Goal: Task Accomplishment & Management: Manage account settings

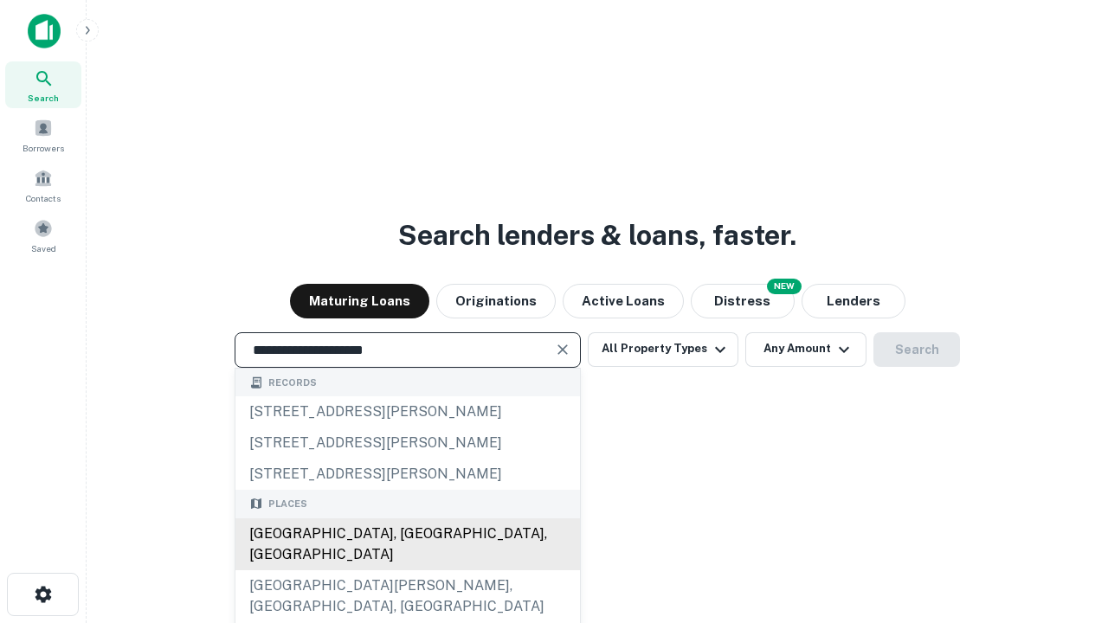
click at [407, 570] on div "[GEOGRAPHIC_DATA], [GEOGRAPHIC_DATA], [GEOGRAPHIC_DATA]" at bounding box center [407, 545] width 345 height 52
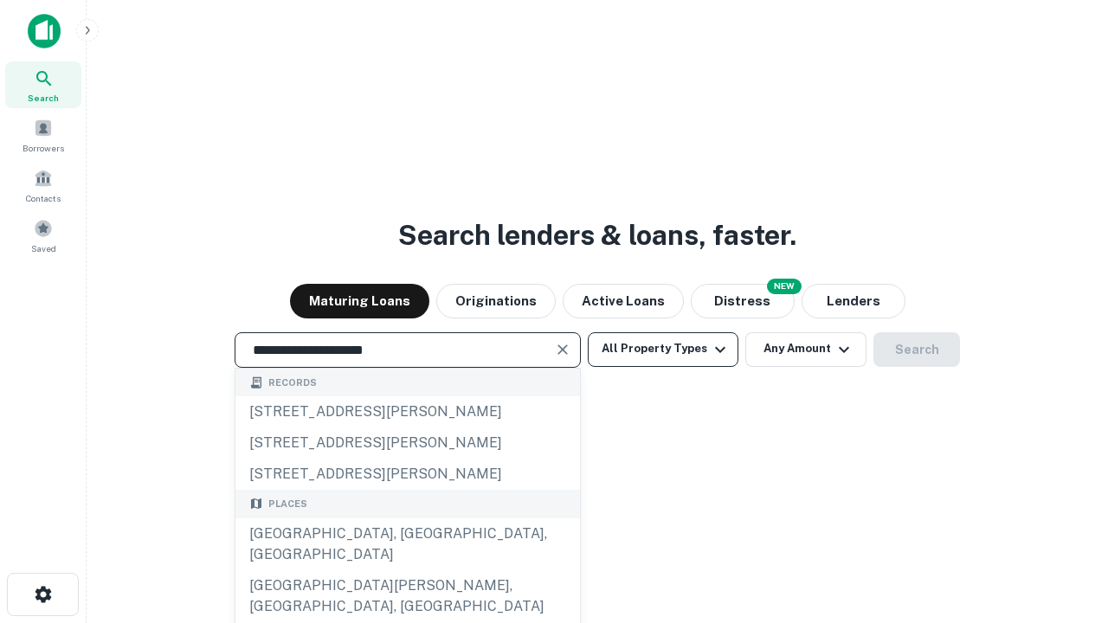
type input "**********"
click at [663, 349] on button "All Property Types" at bounding box center [663, 349] width 151 height 35
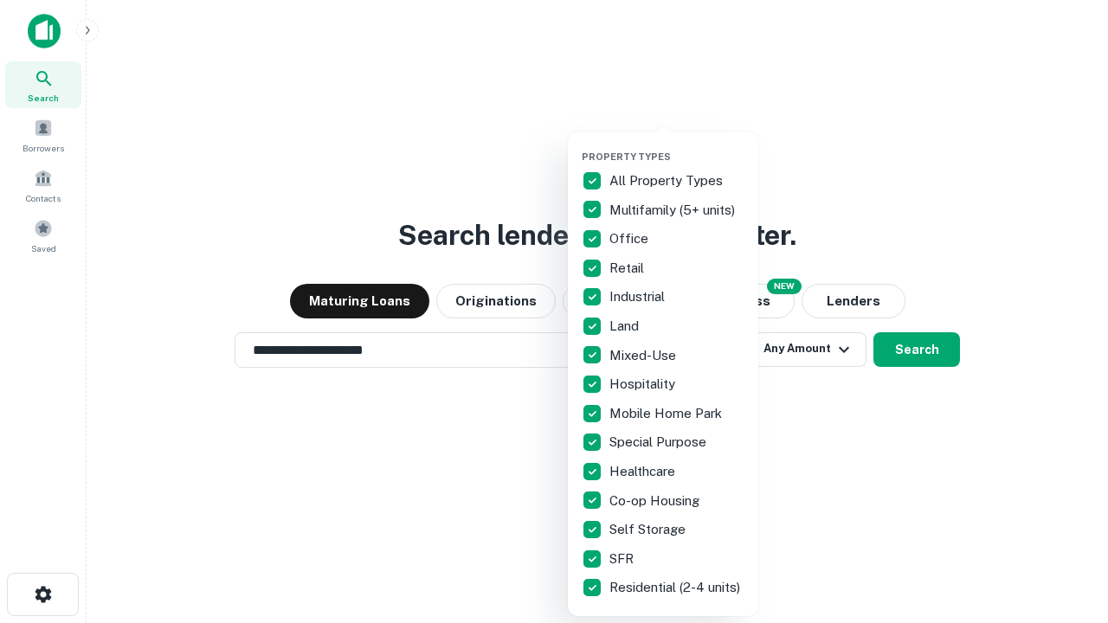
click at [677, 145] on button "button" at bounding box center [677, 145] width 190 height 1
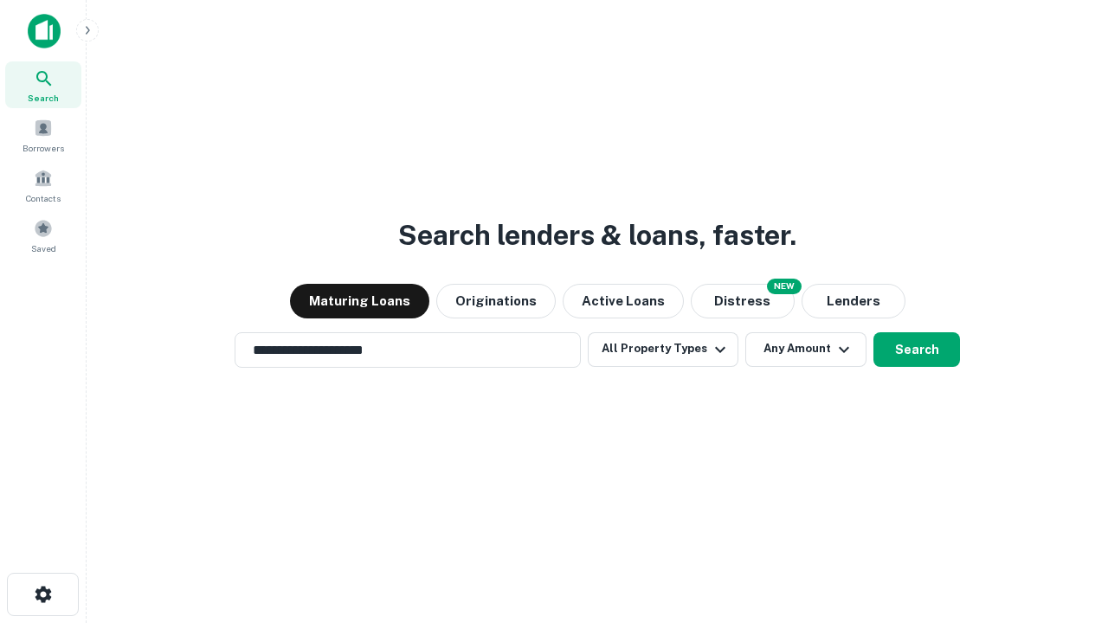
scroll to position [10, 209]
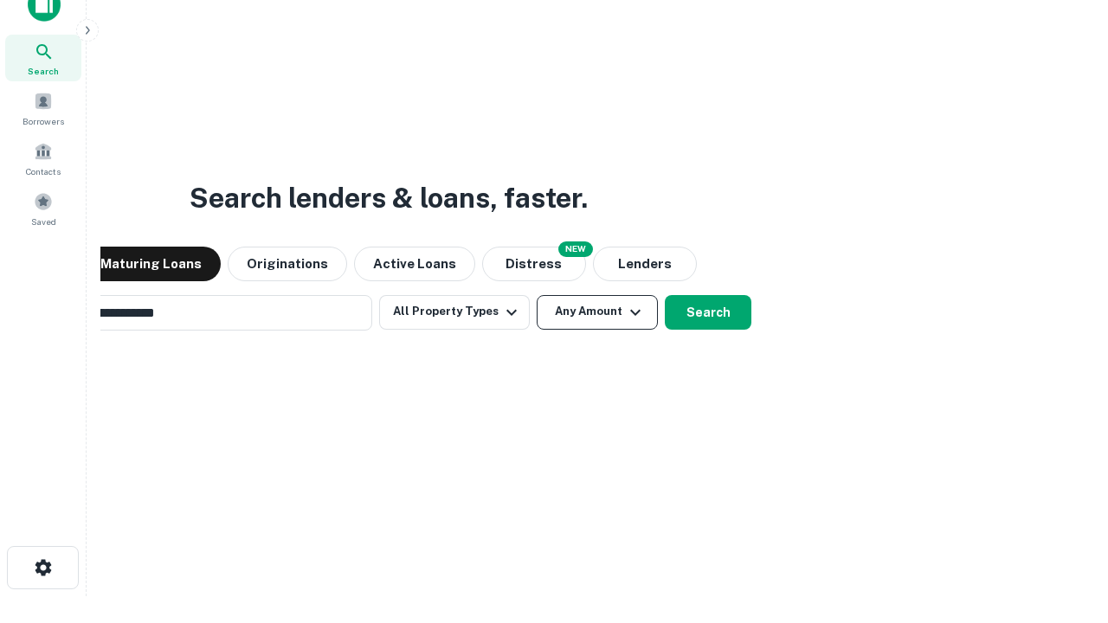
click at [537, 295] on button "Any Amount" at bounding box center [597, 312] width 121 height 35
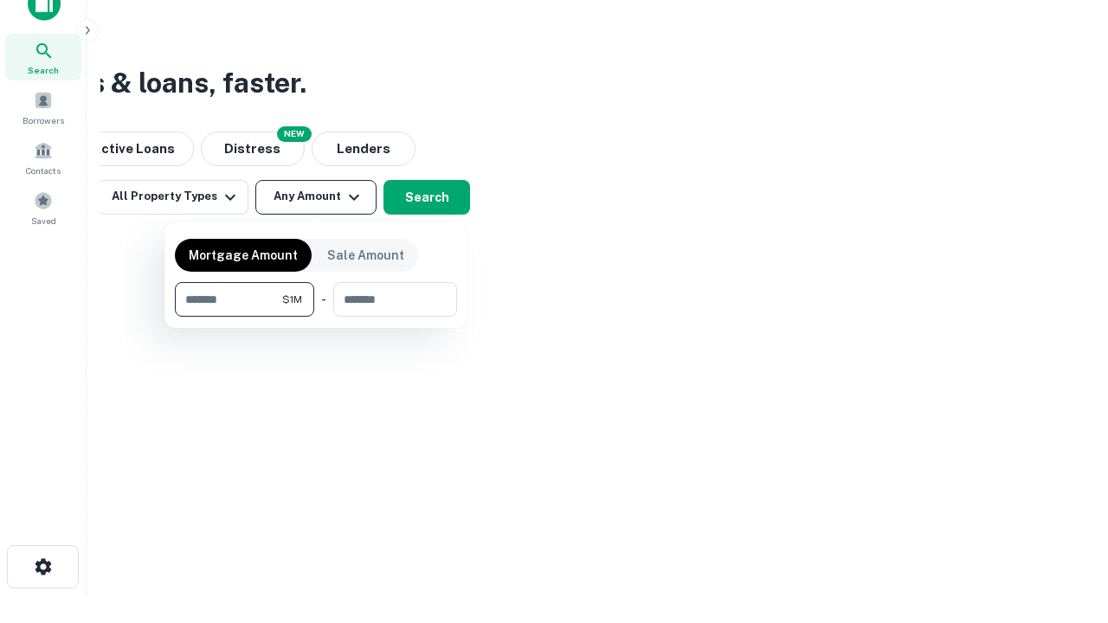
type input "*******"
click at [316, 317] on button "button" at bounding box center [316, 317] width 282 height 1
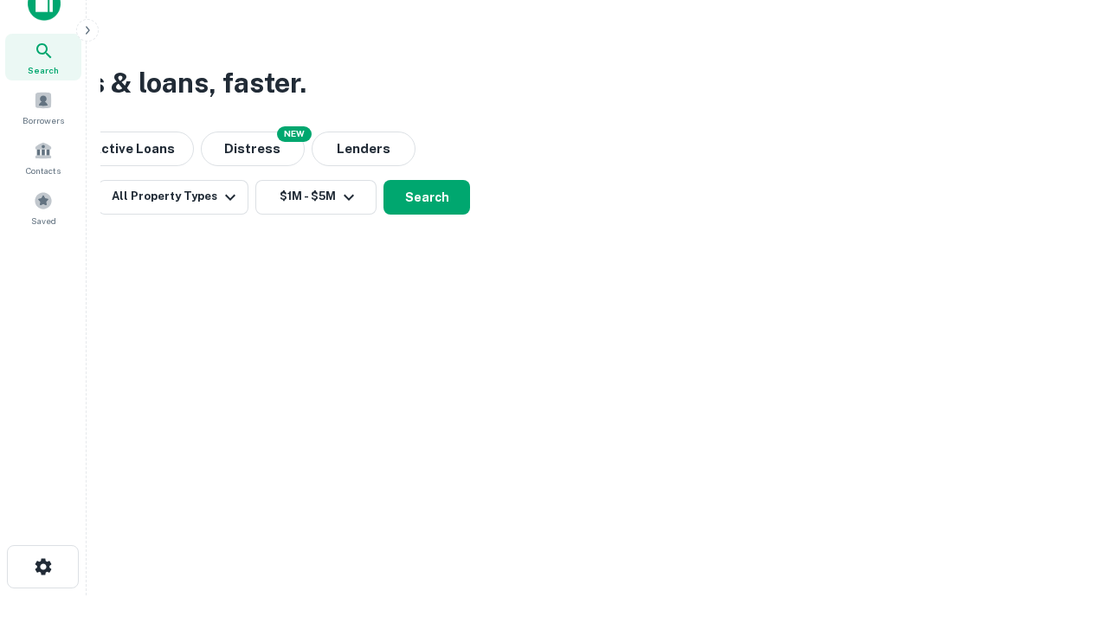
scroll to position [10, 319]
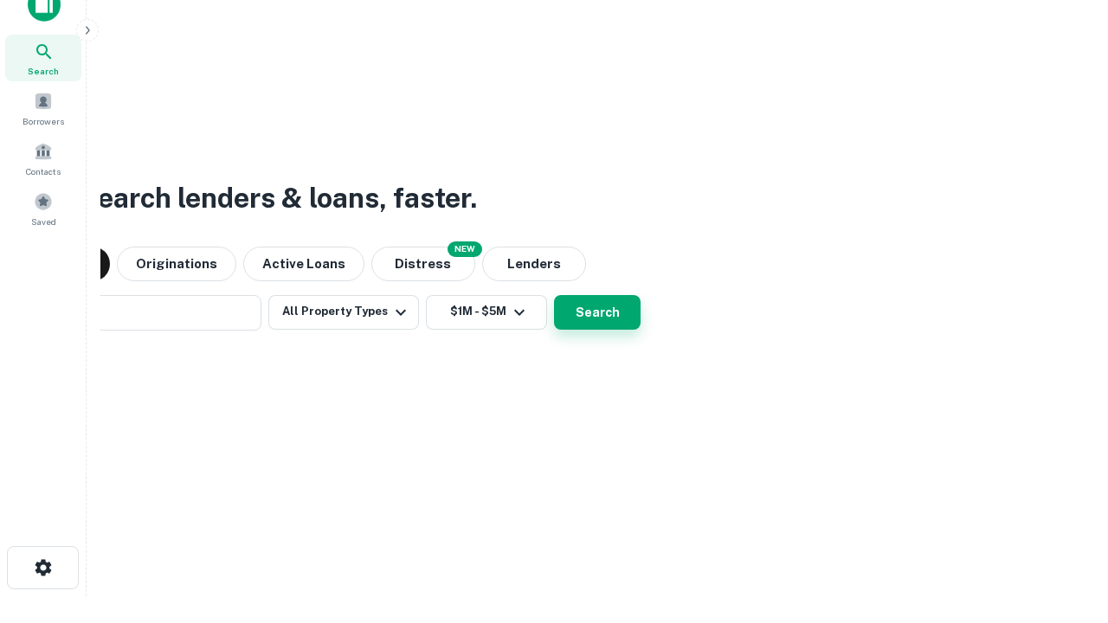
click at [554, 295] on button "Search" at bounding box center [597, 312] width 87 height 35
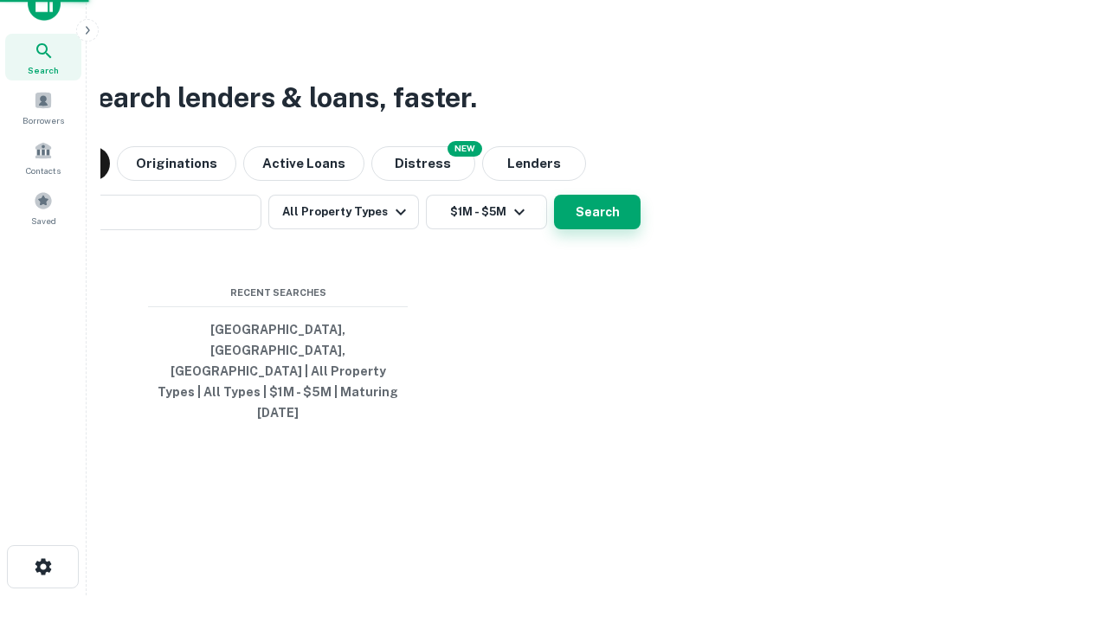
scroll to position [46, 490]
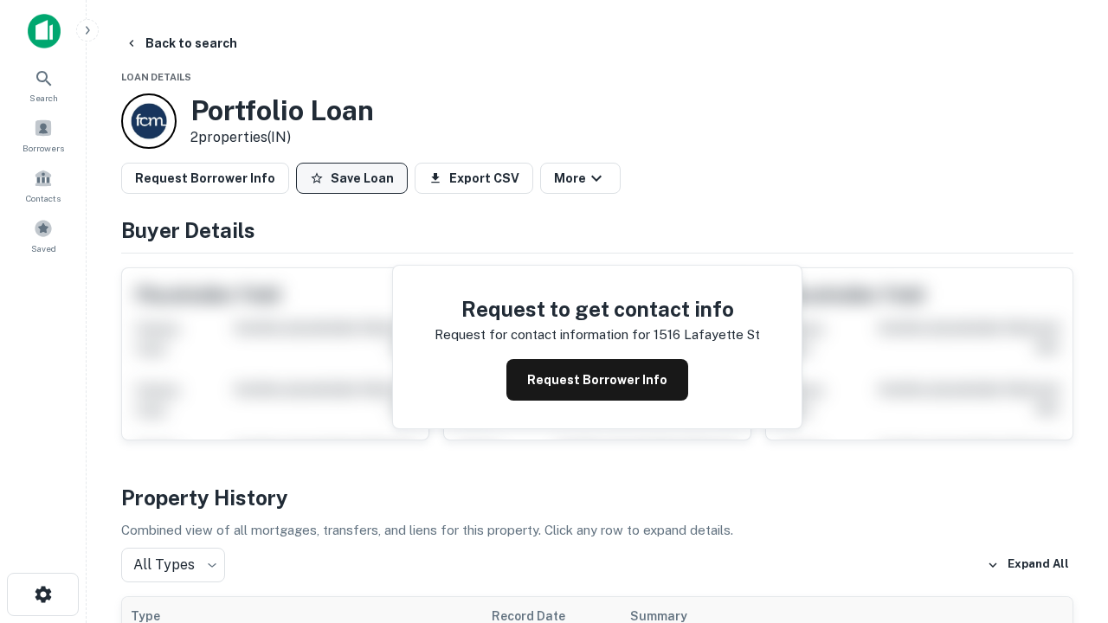
click at [351, 178] on button "Save Loan" at bounding box center [352, 178] width 112 height 31
click at [356, 178] on button "Loan Saved" at bounding box center [355, 178] width 119 height 31
